Goal: Task Accomplishment & Management: Complete application form

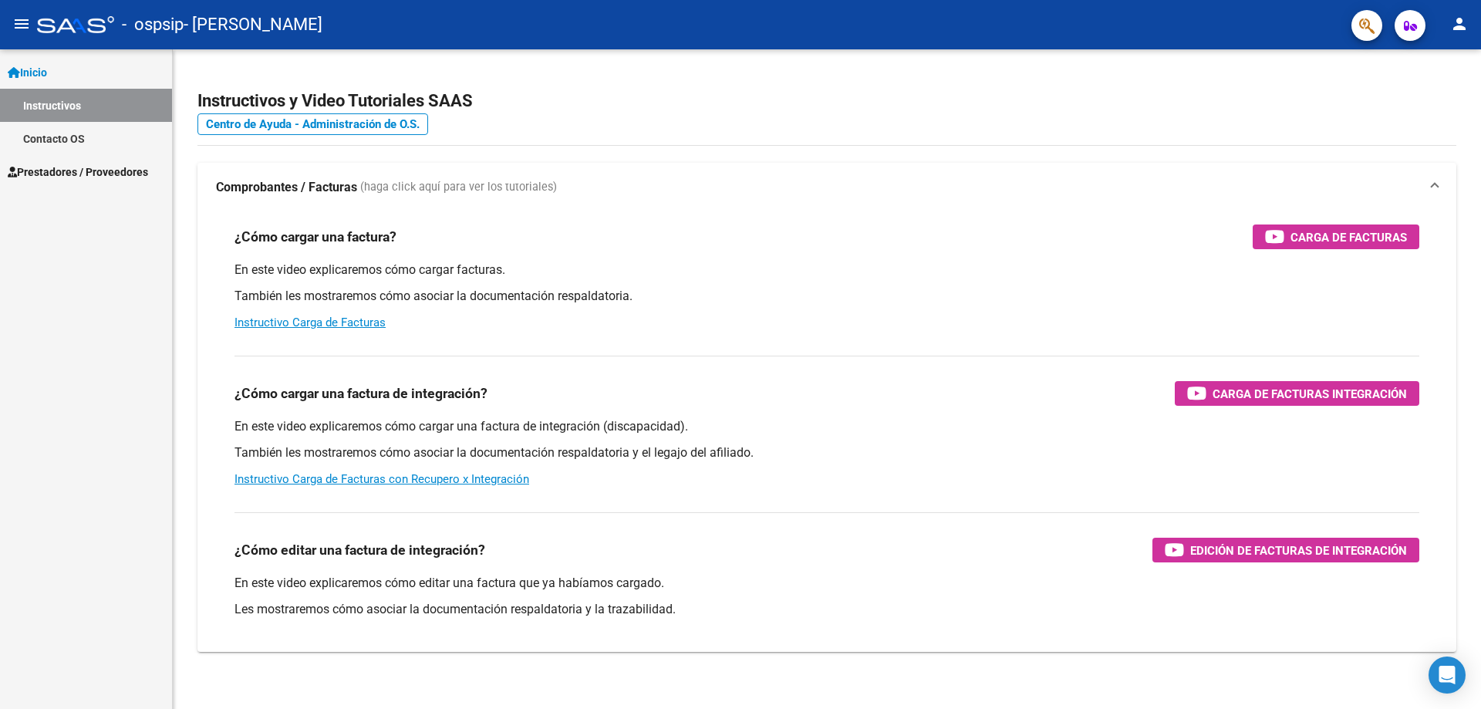
click at [93, 168] on span "Prestadores / Proveedores" at bounding box center [78, 171] width 140 height 17
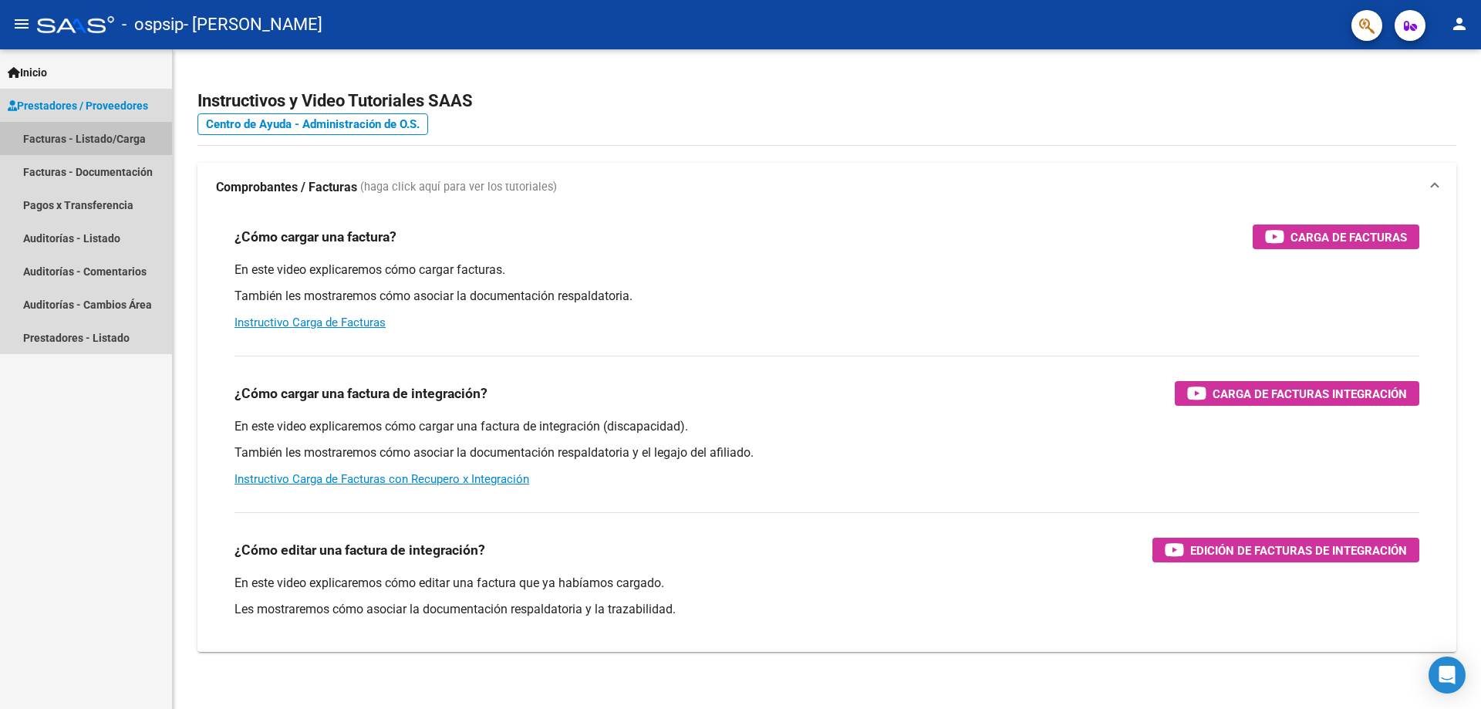
click at [101, 143] on link "Facturas - Listado/Carga" at bounding box center [86, 138] width 172 height 33
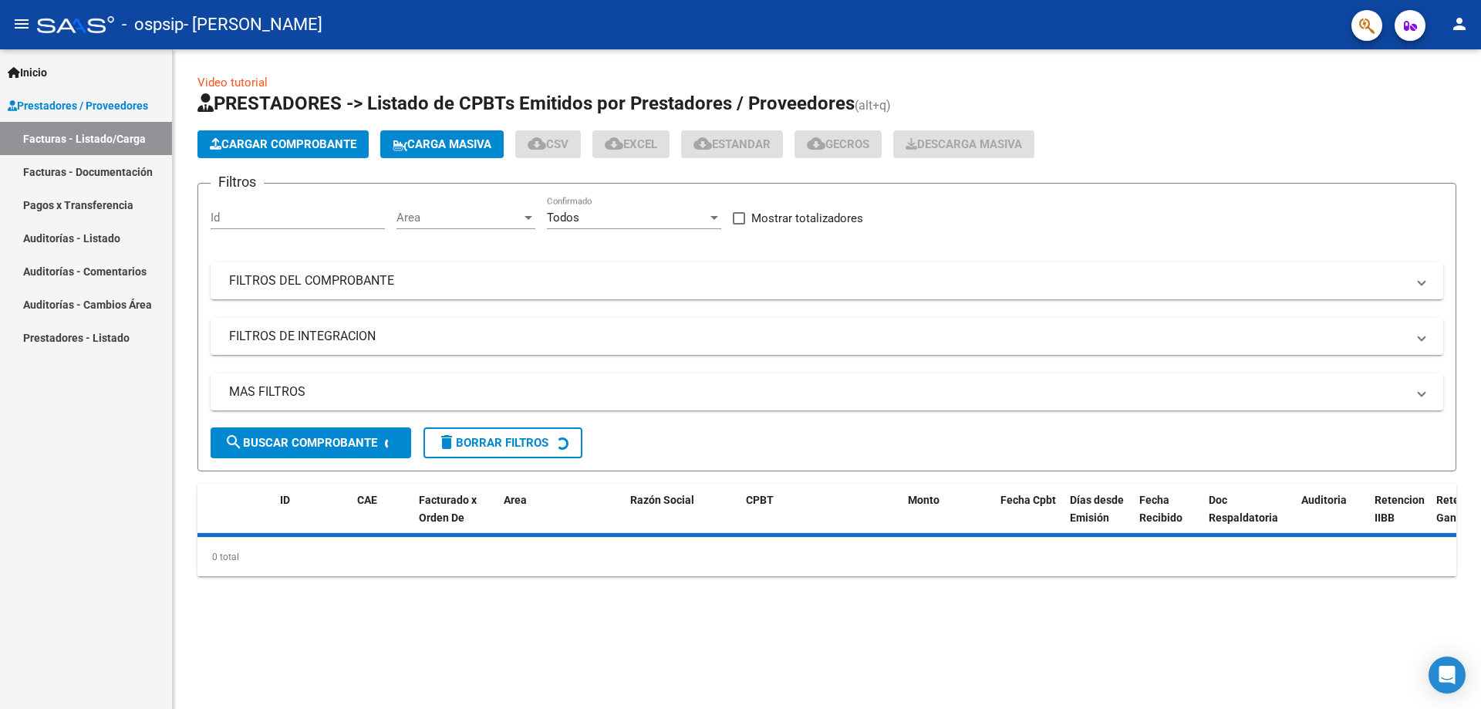
click at [230, 140] on span "Cargar Comprobante" at bounding box center [283, 144] width 147 height 14
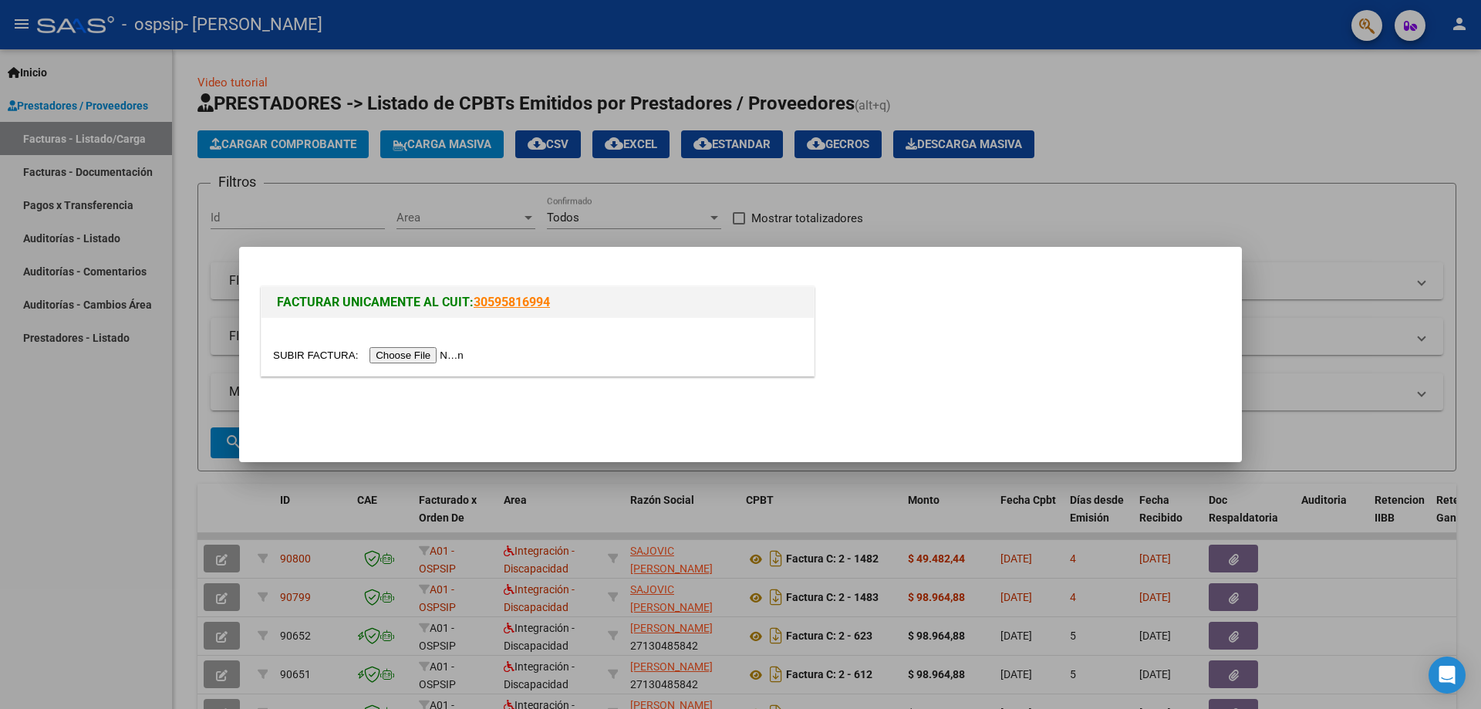
click at [414, 358] on input "file" at bounding box center [370, 355] width 195 height 16
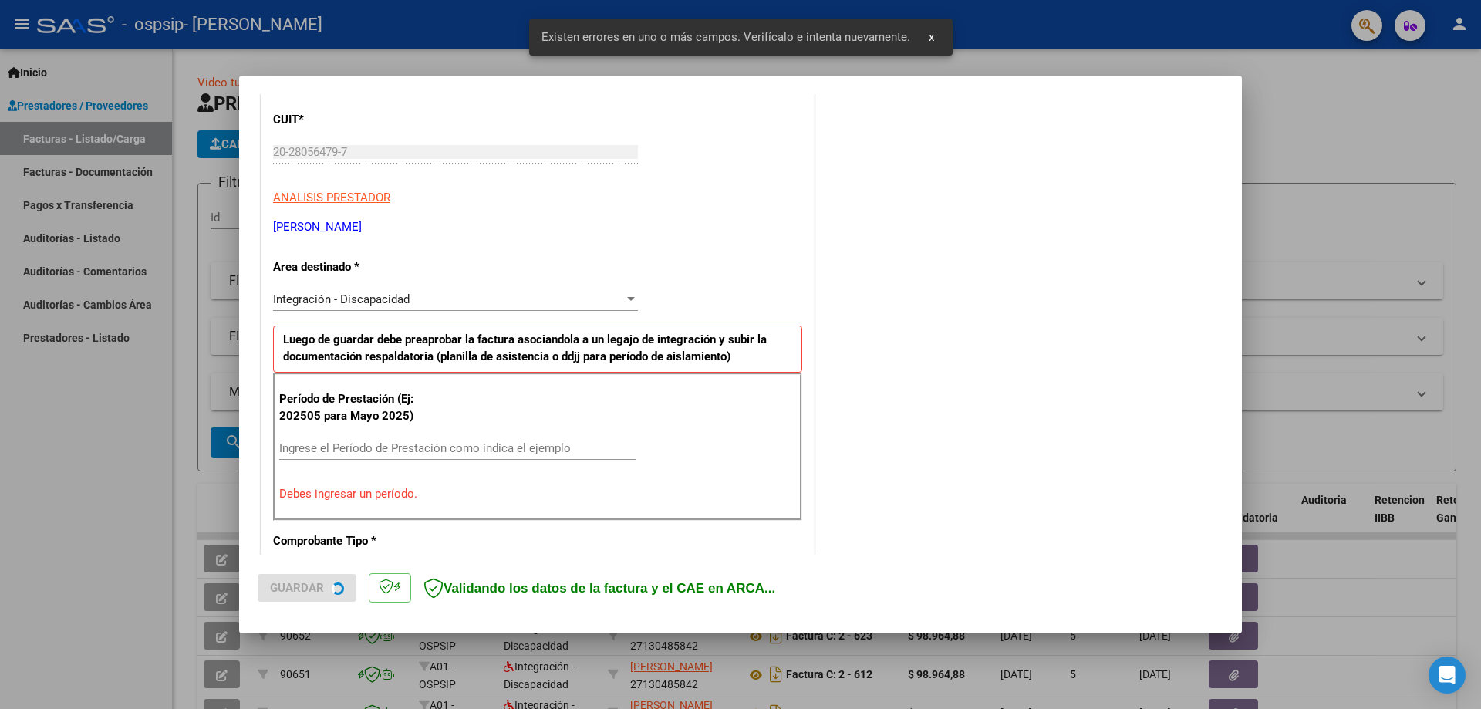
scroll to position [278, 0]
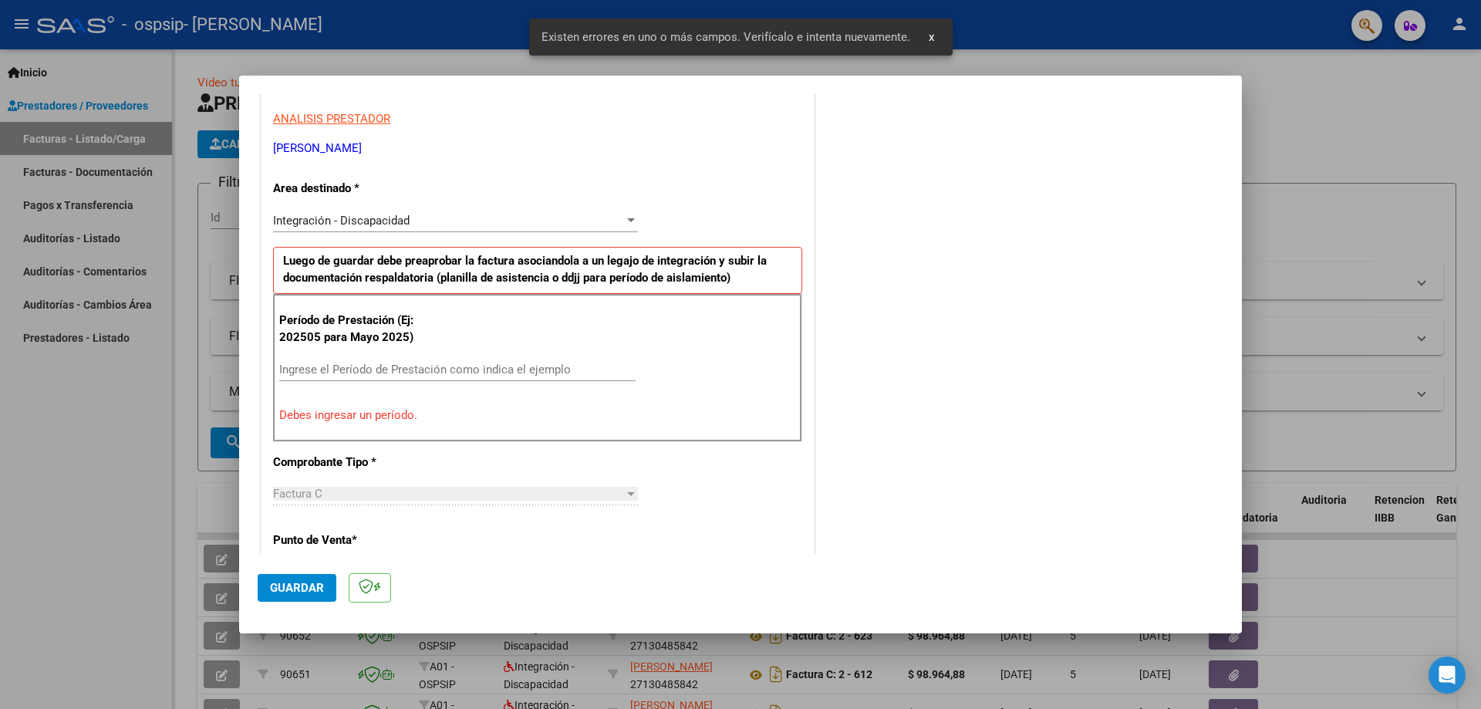
click at [328, 372] on input "Ingrese el Período de Prestación como indica el ejemplo" at bounding box center [457, 369] width 356 height 14
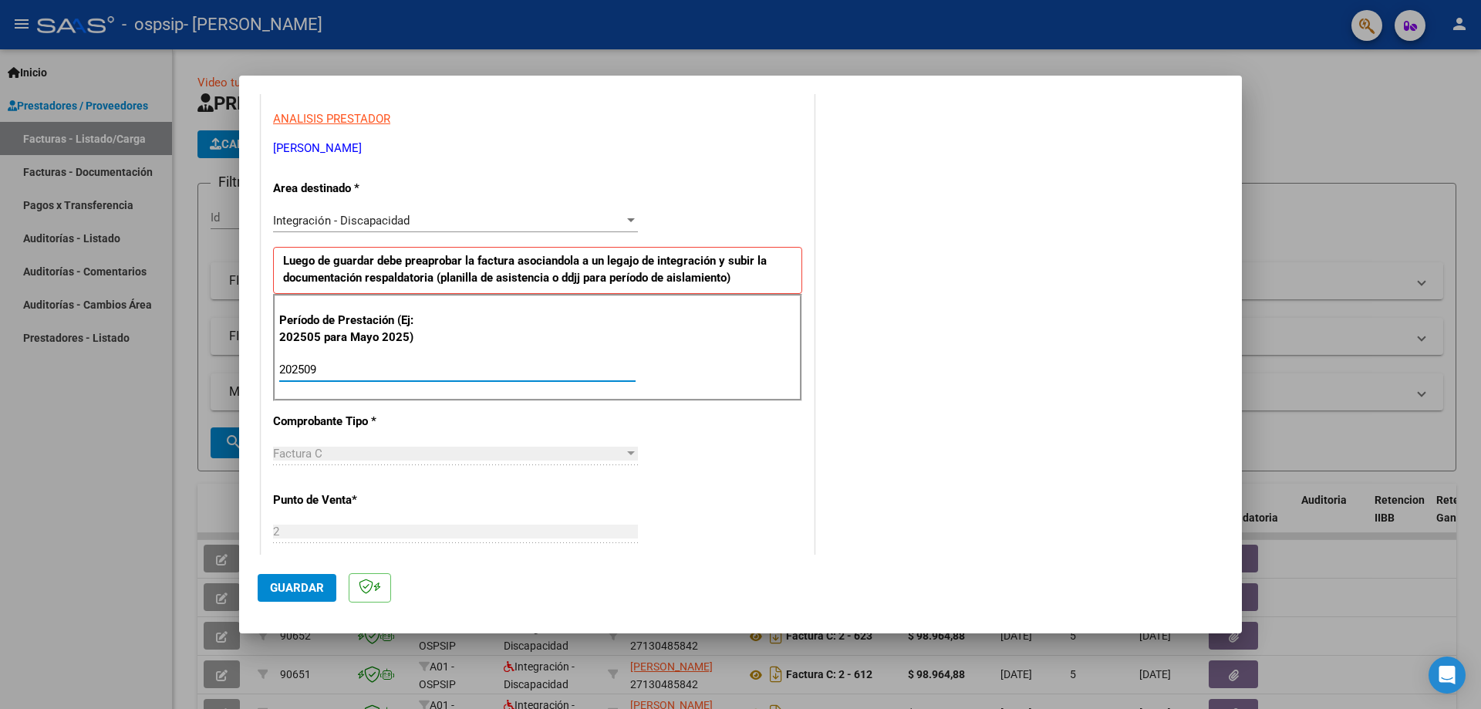
type input "202509"
click at [271, 575] on button "Guardar" at bounding box center [297, 588] width 79 height 28
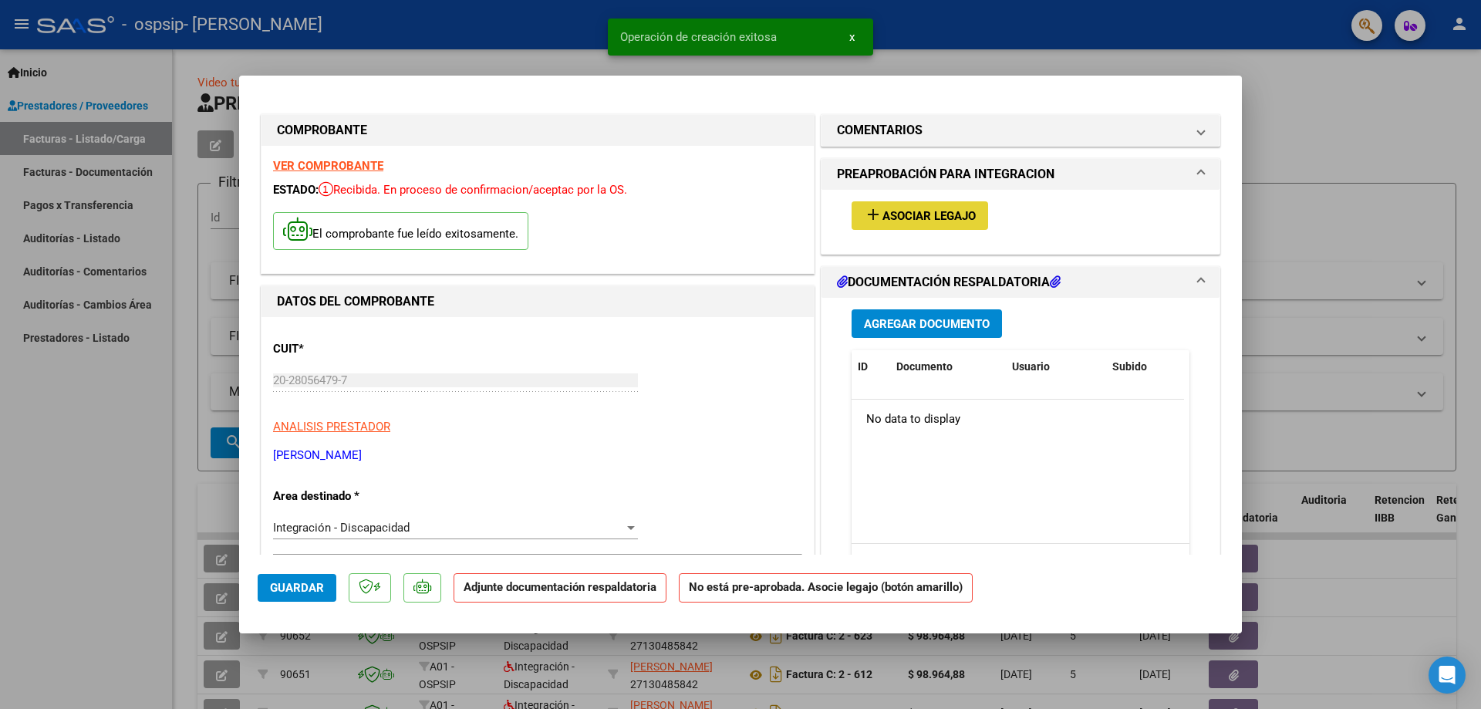
click at [871, 228] on button "add Asociar Legajo" at bounding box center [919, 215] width 136 height 29
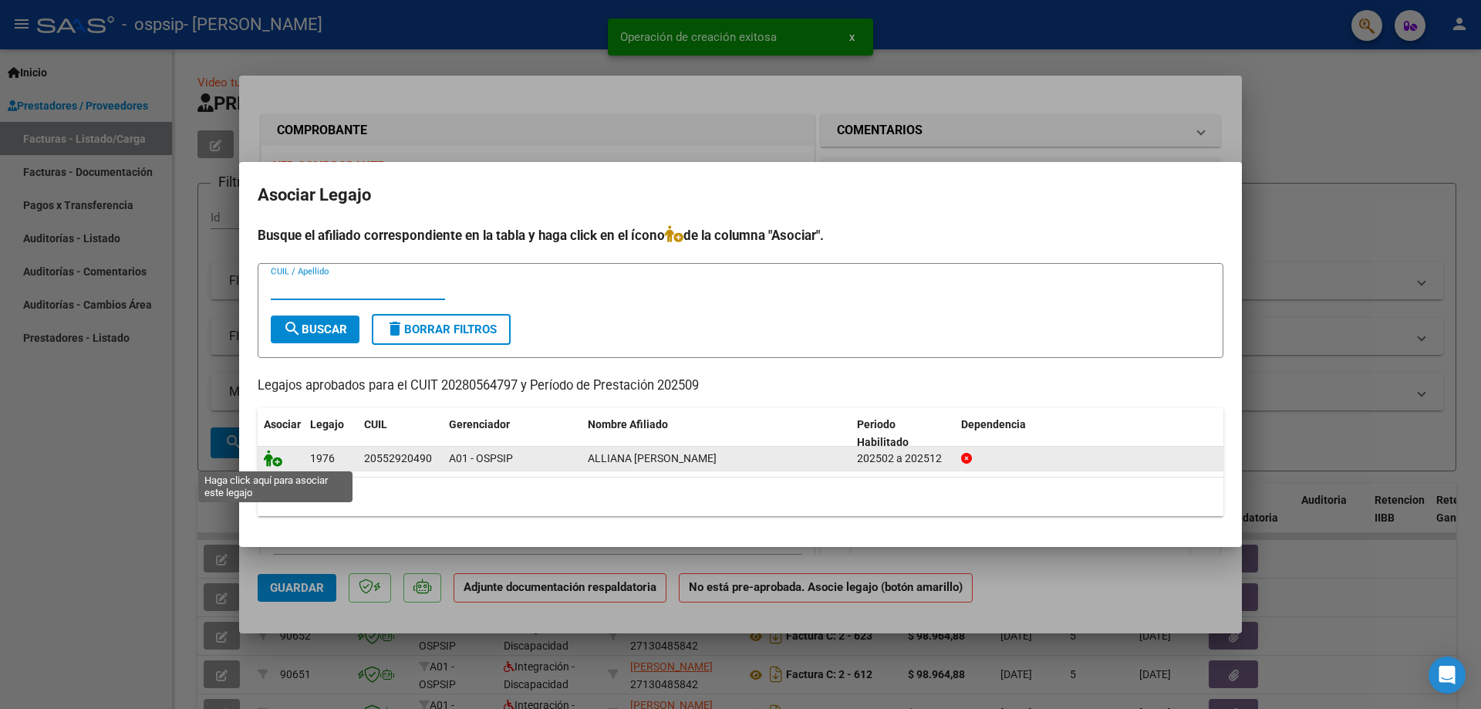
click at [271, 453] on icon at bounding box center [273, 458] width 19 height 17
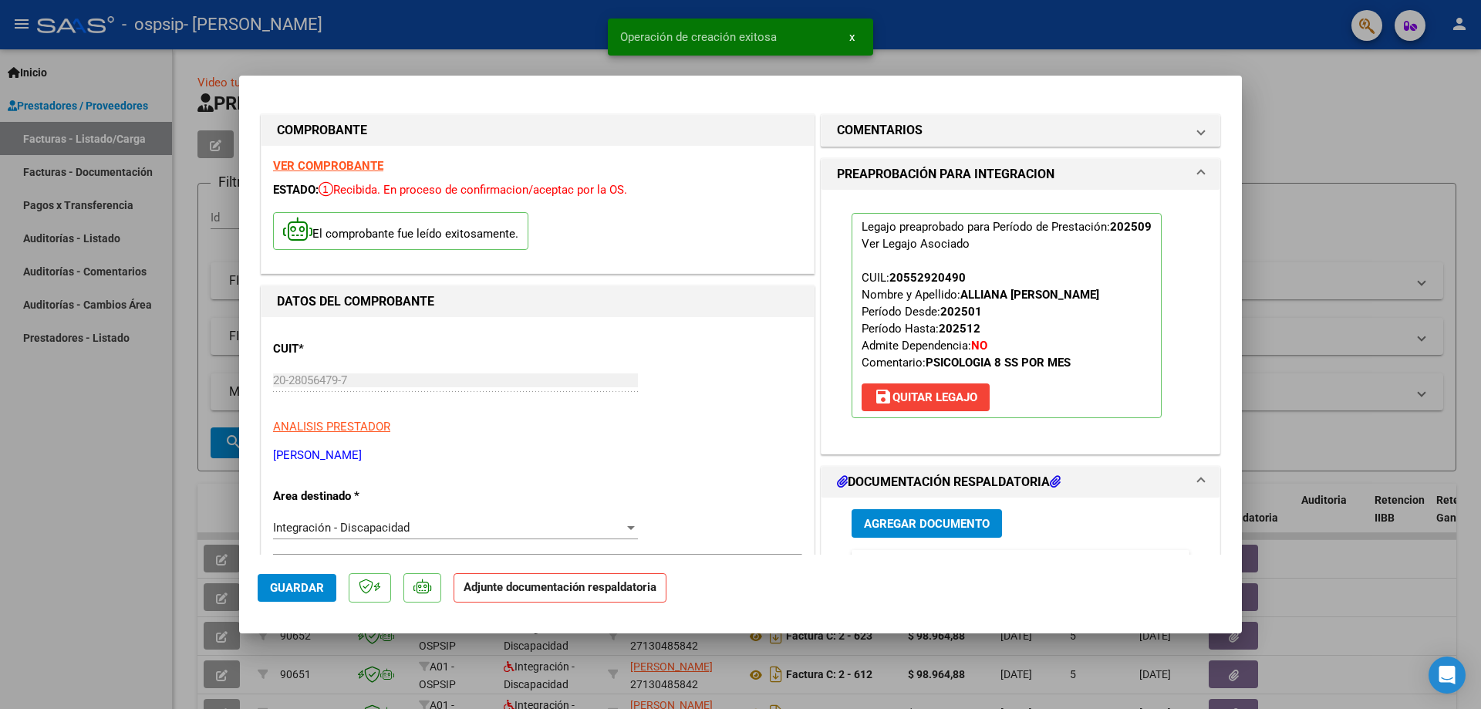
click at [896, 524] on span "Agregar Documento" at bounding box center [927, 524] width 126 height 14
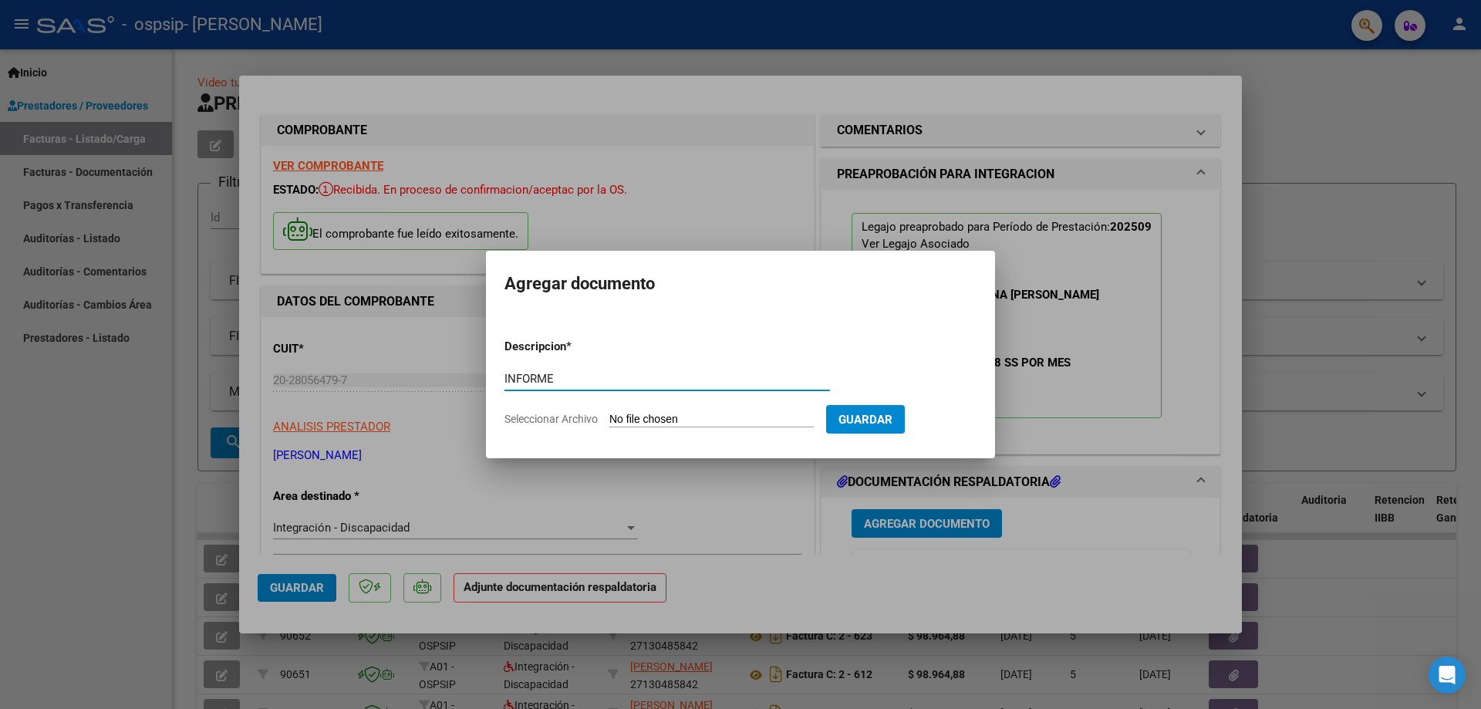
type input "INFORME"
click at [689, 416] on input "Seleccionar Archivo" at bounding box center [711, 420] width 204 height 15
type input "C:\fakepath\INFORME PS ALLIANA NOAH [DATE].pdf"
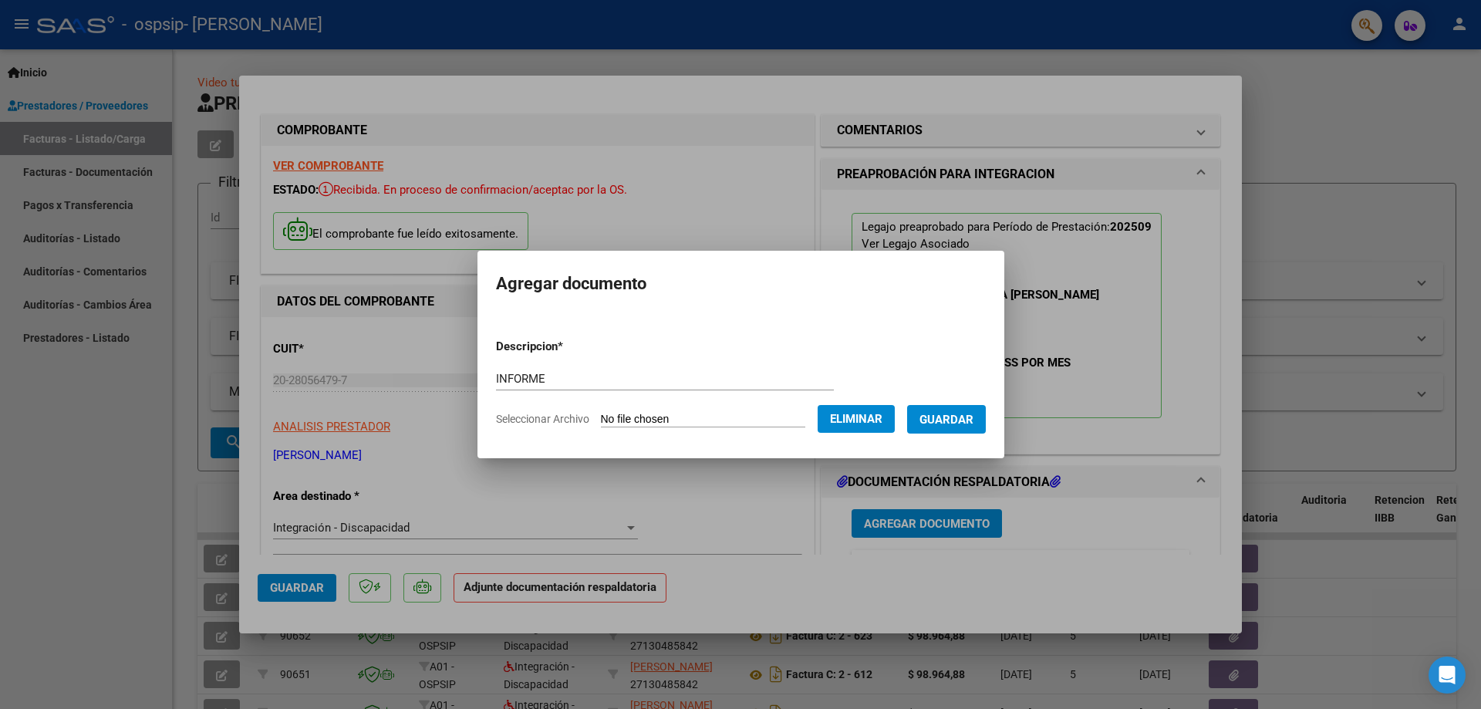
click at [955, 419] on span "Guardar" at bounding box center [946, 420] width 54 height 14
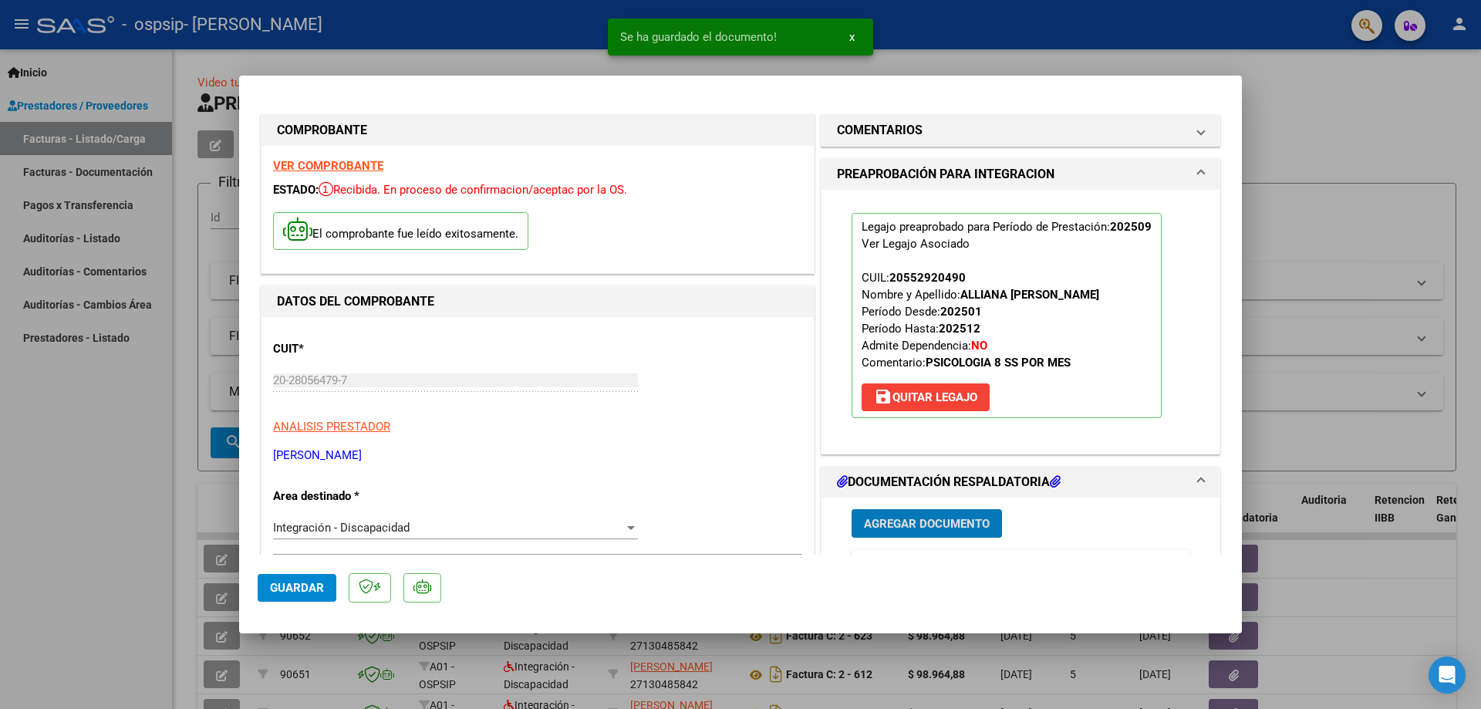
click at [923, 519] on span "Agregar Documento" at bounding box center [927, 524] width 126 height 14
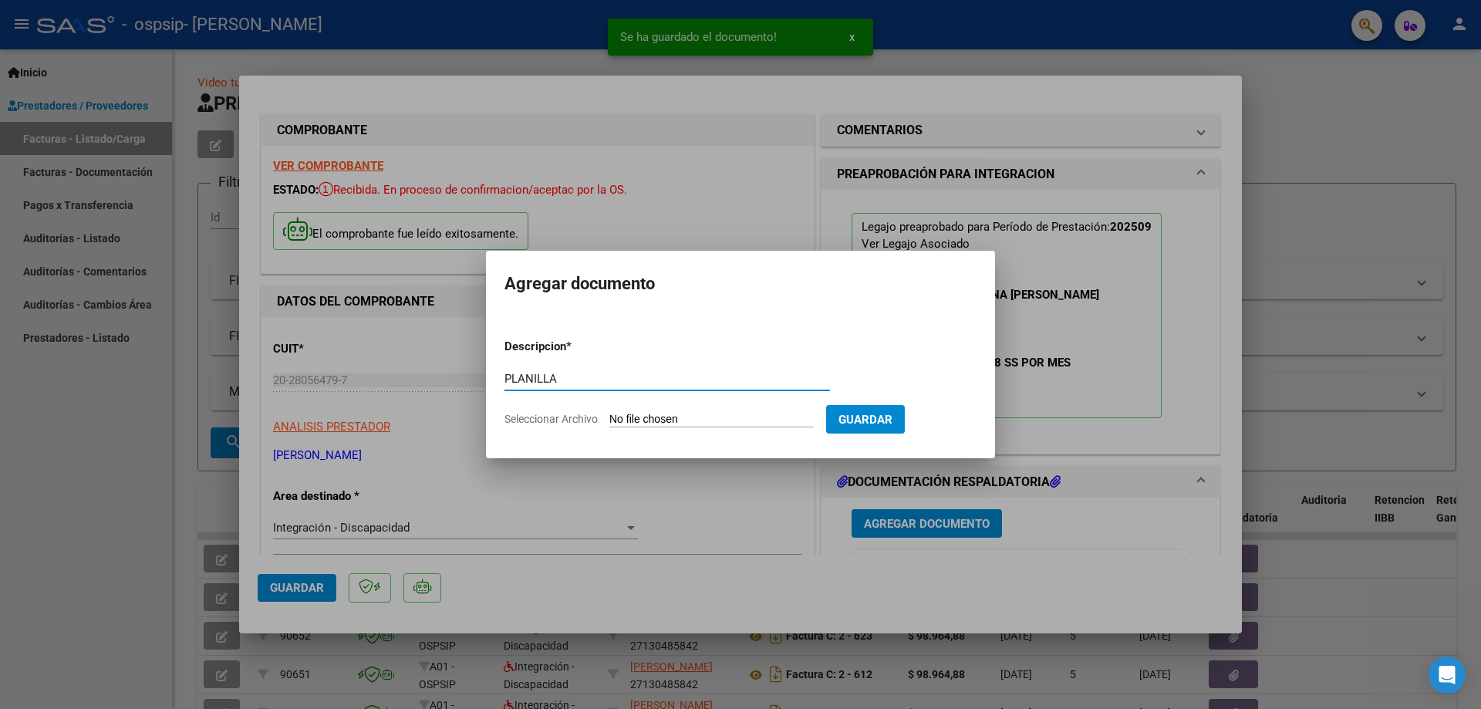
type input "PLANILLA"
click at [633, 420] on input "Seleccionar Archivo" at bounding box center [711, 420] width 204 height 15
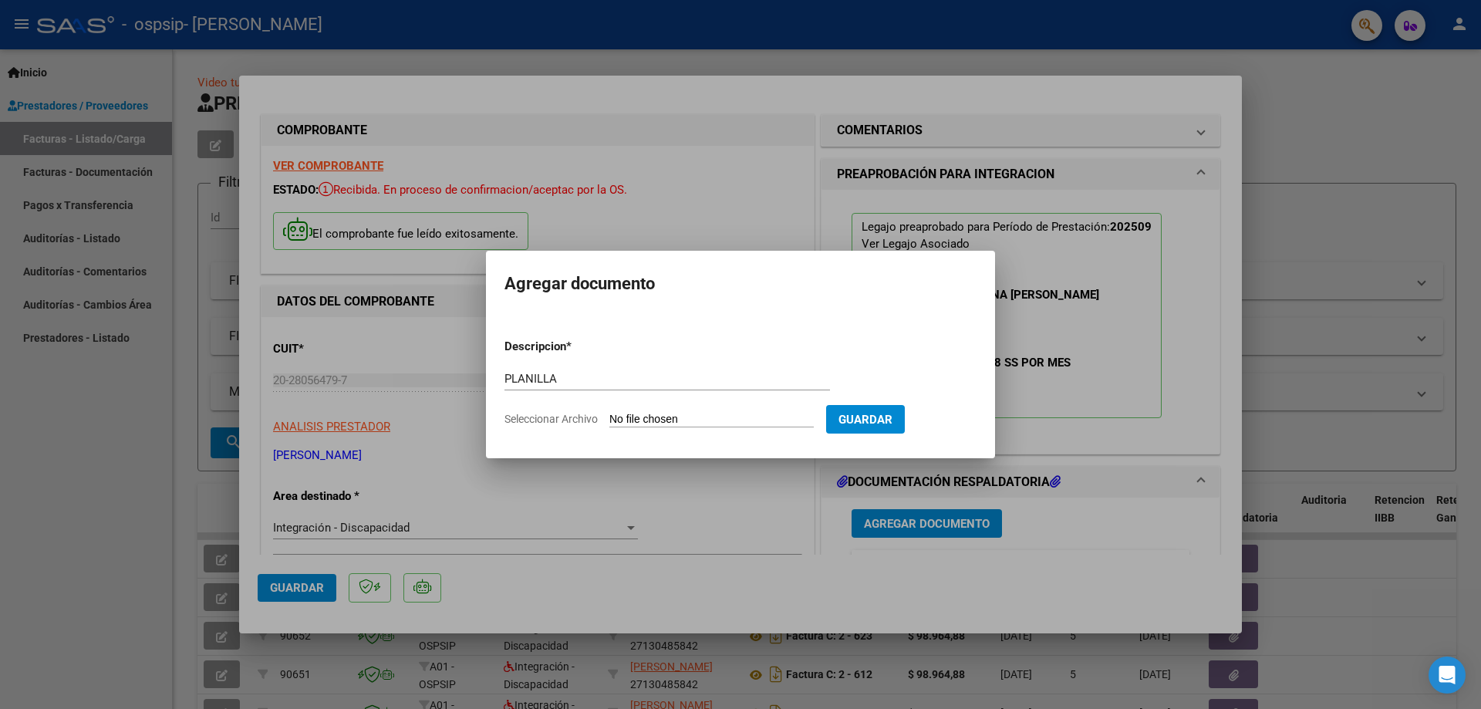
type input "C:\fakepath\PLANILLA ALLIANA N PS [DATE].pdf"
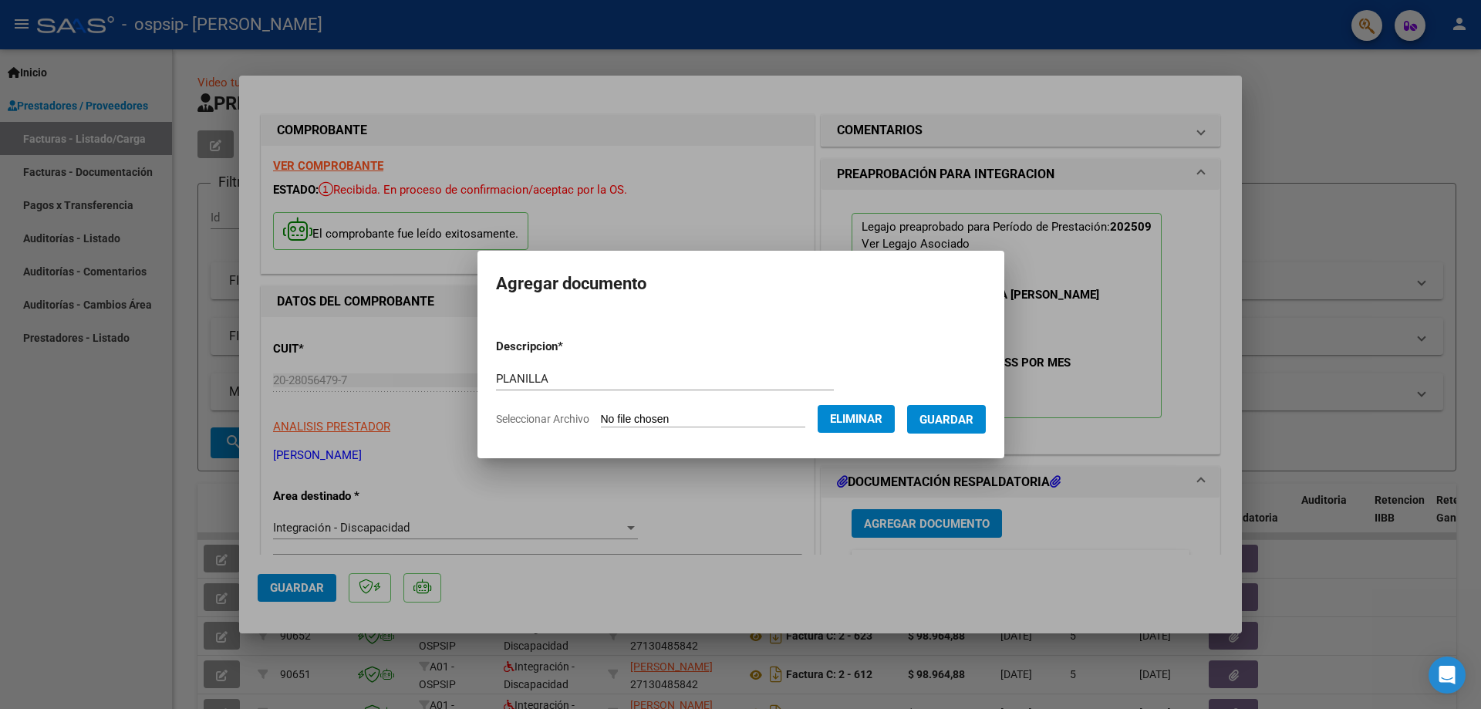
click at [973, 419] on span "Guardar" at bounding box center [946, 420] width 54 height 14
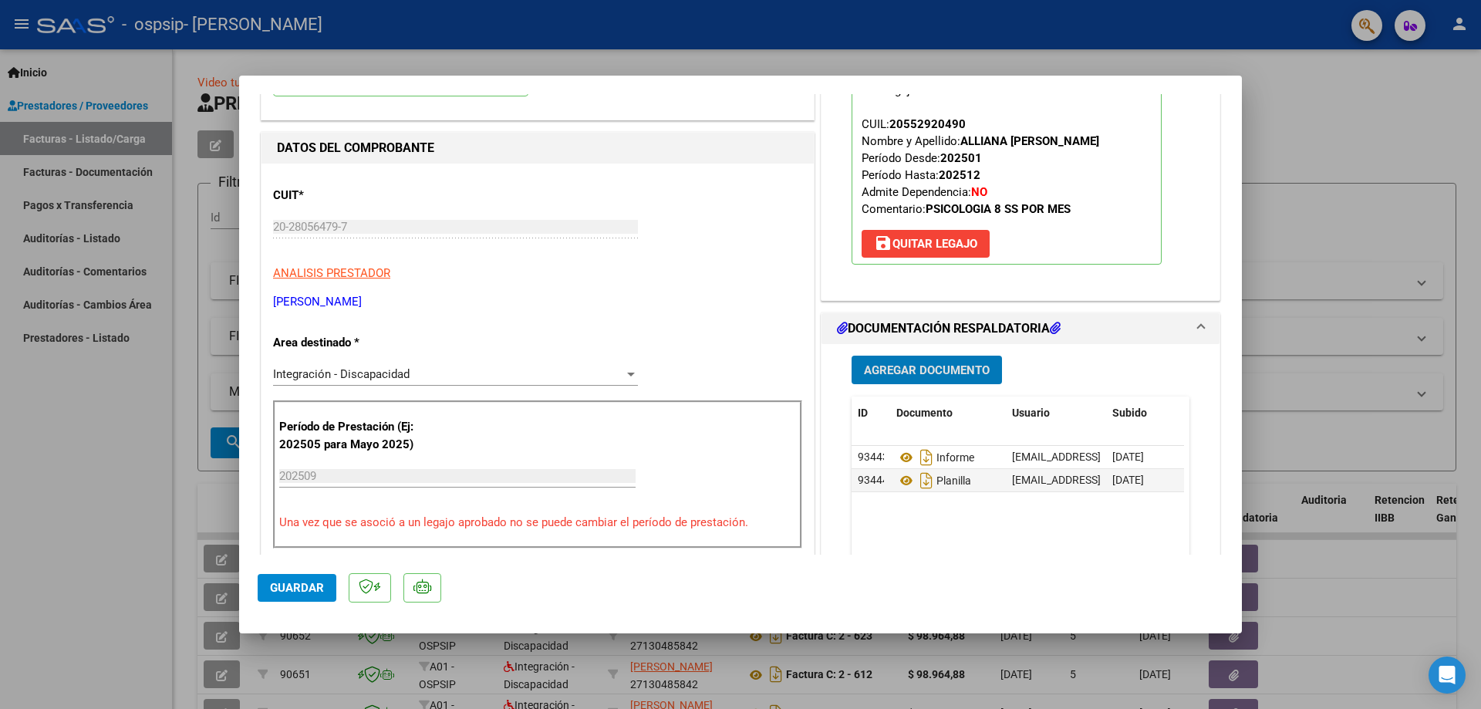
scroll to position [154, 0]
click at [302, 585] on span "Guardar" at bounding box center [297, 588] width 54 height 14
click at [64, 457] on div at bounding box center [740, 354] width 1481 height 709
type input "$ 0,00"
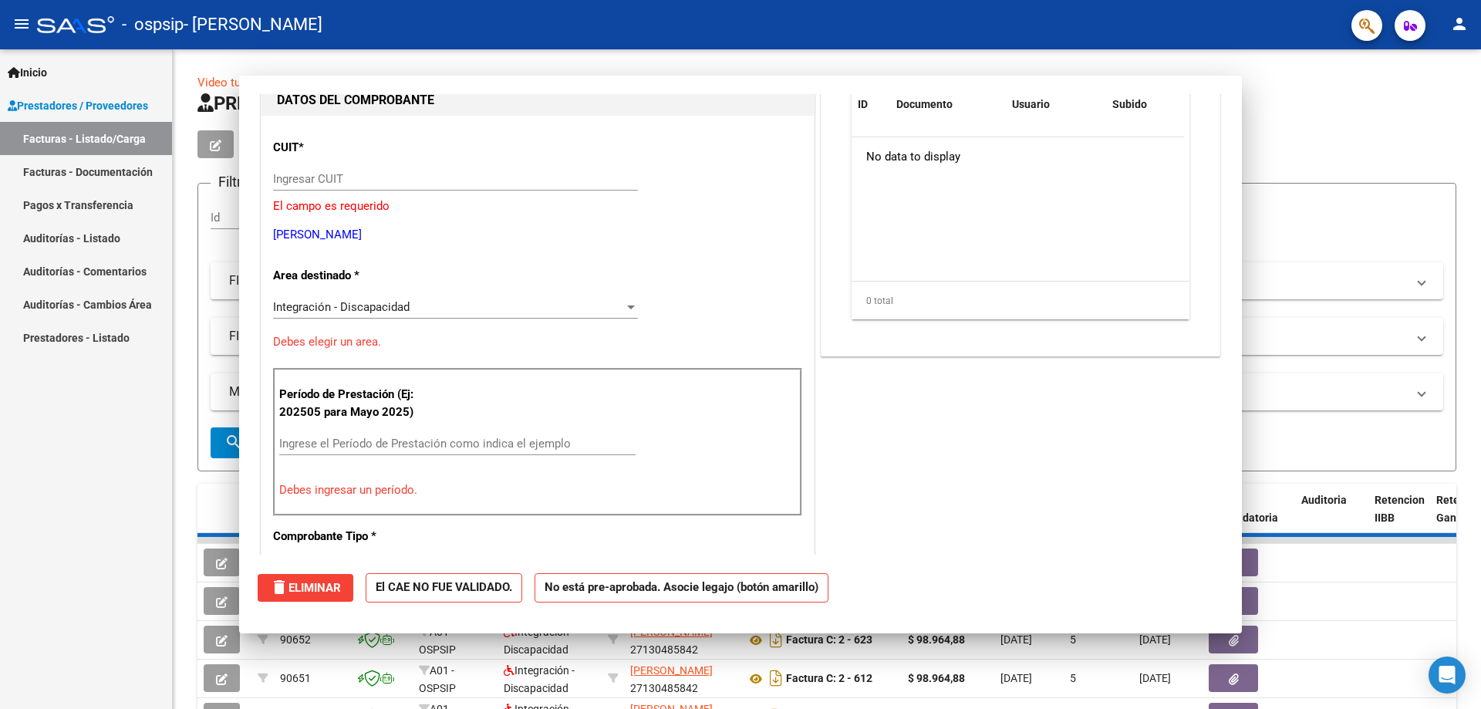
scroll to position [0, 0]
